Goal: Find specific page/section: Find specific page/section

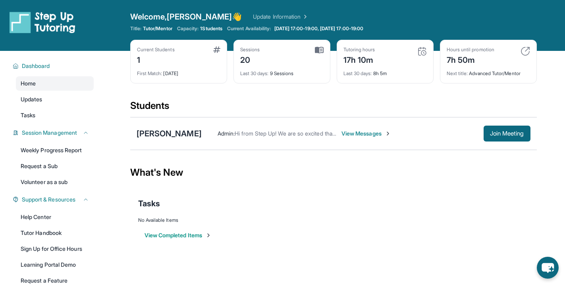
click at [261, 16] on link "Update Information" at bounding box center [281, 17] width 56 height 8
click at [65, 146] on link "Weekly Progress Report" at bounding box center [55, 150] width 78 height 14
